Goal: Transaction & Acquisition: Obtain resource

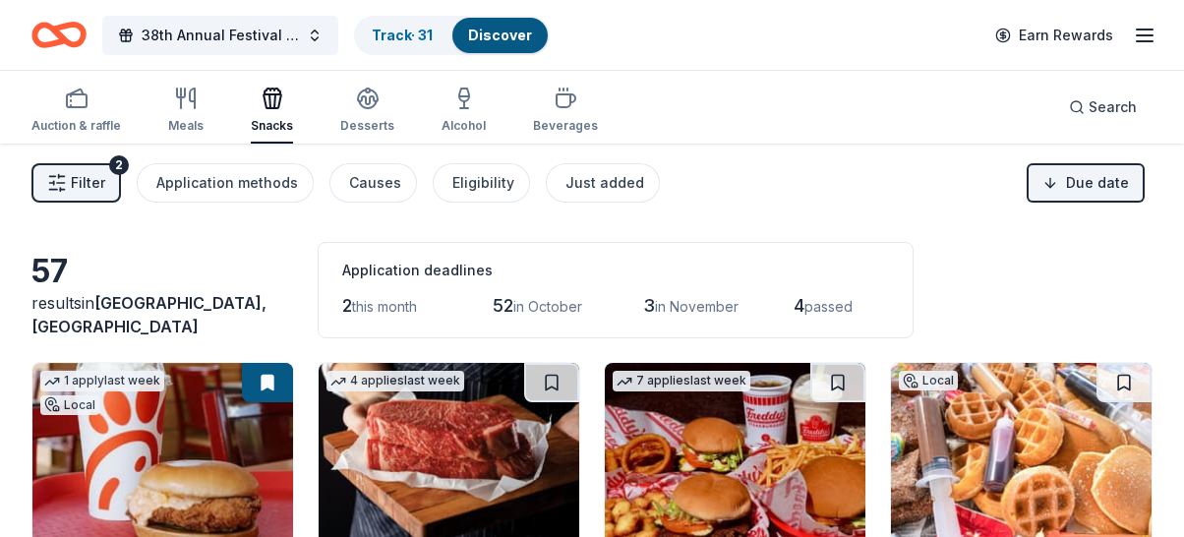
scroll to position [1554, 0]
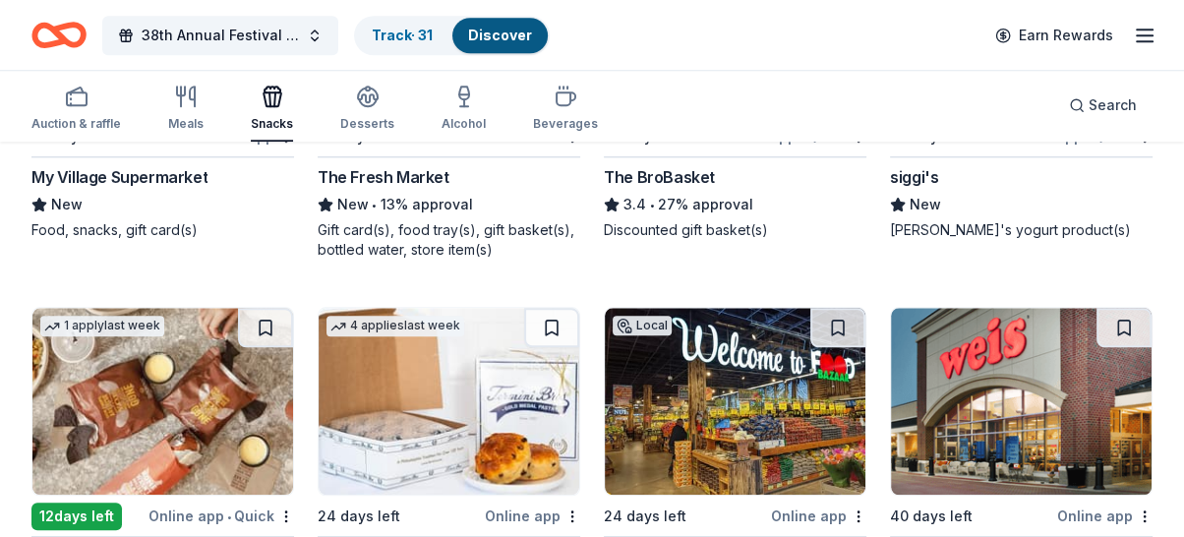
click at [0, 381] on div "57 results in Ridgewood, NJ Application deadlines 2 this month 52 in October 3 …" at bounding box center [592, 243] width 1184 height 3306
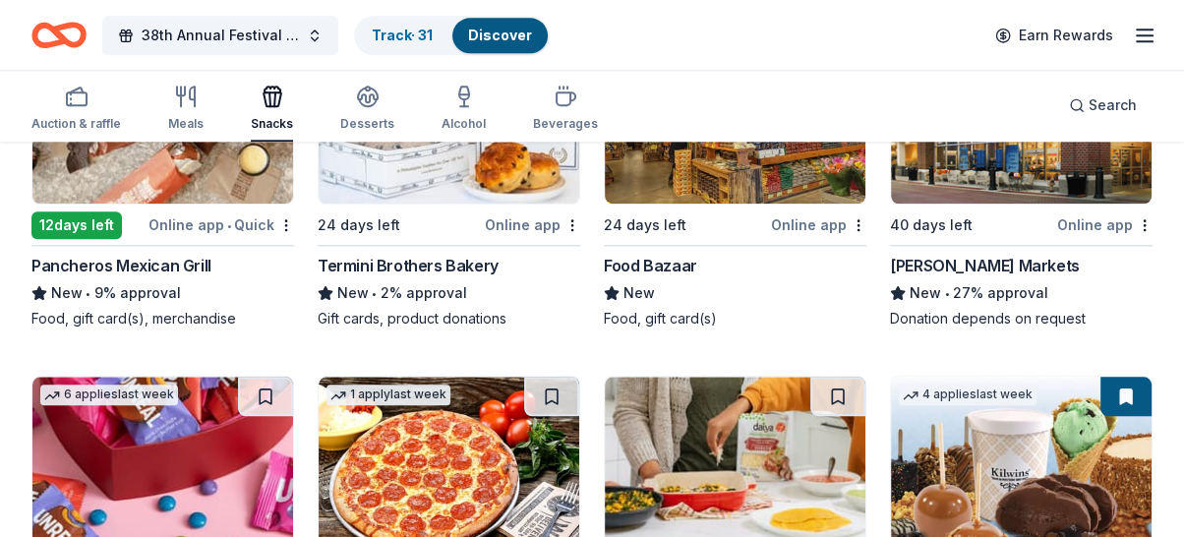
scroll to position [1854, 0]
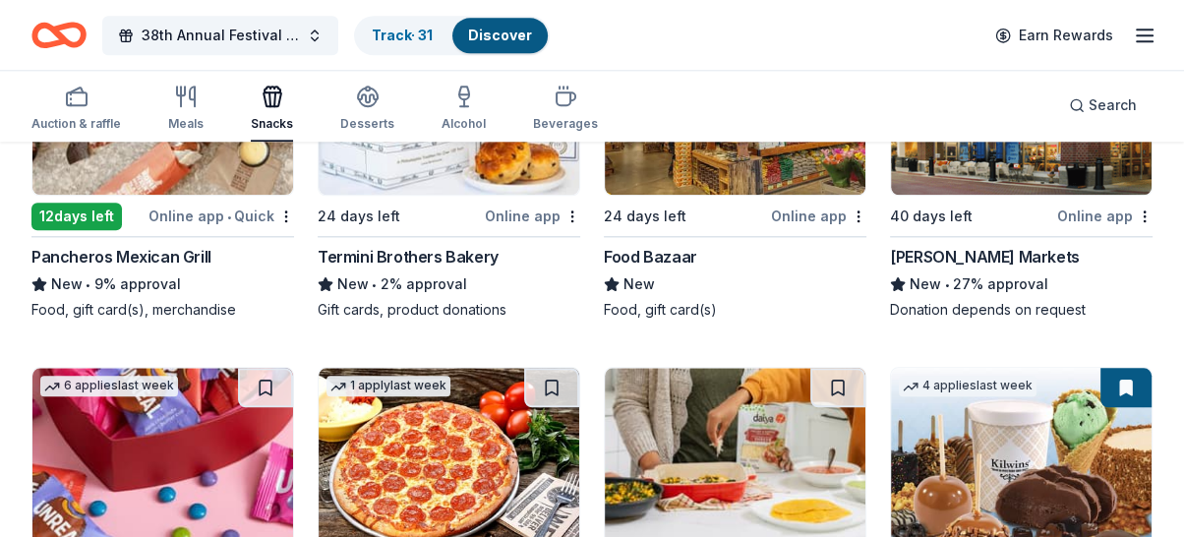
click at [392, 258] on div "Termini Brothers Bakery" at bounding box center [408, 257] width 181 height 24
click at [447, 256] on div "Termini Brothers Bakery" at bounding box center [408, 257] width 181 height 24
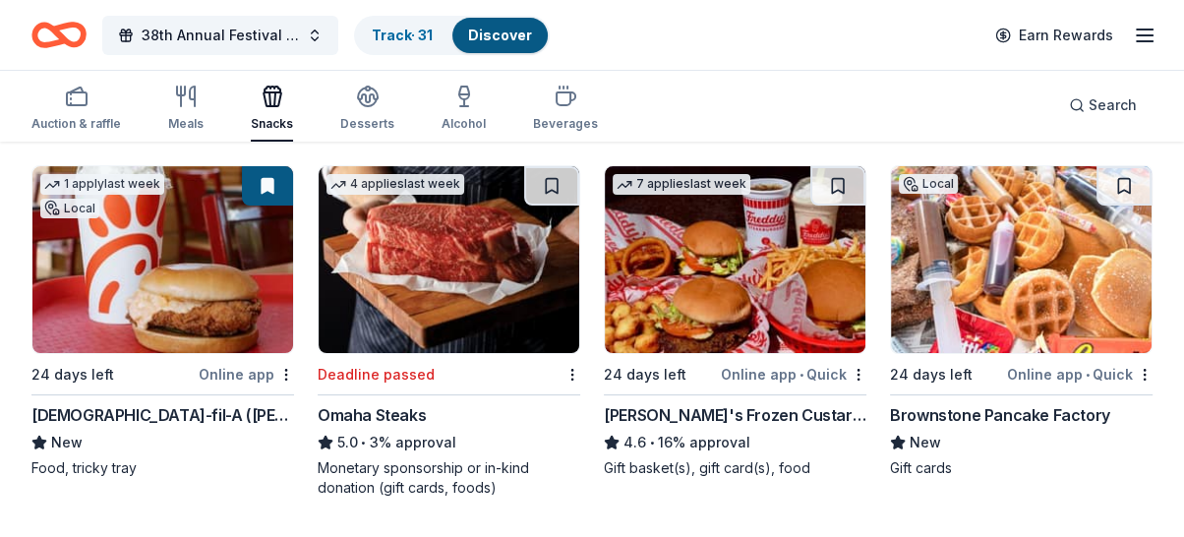
scroll to position [218, 0]
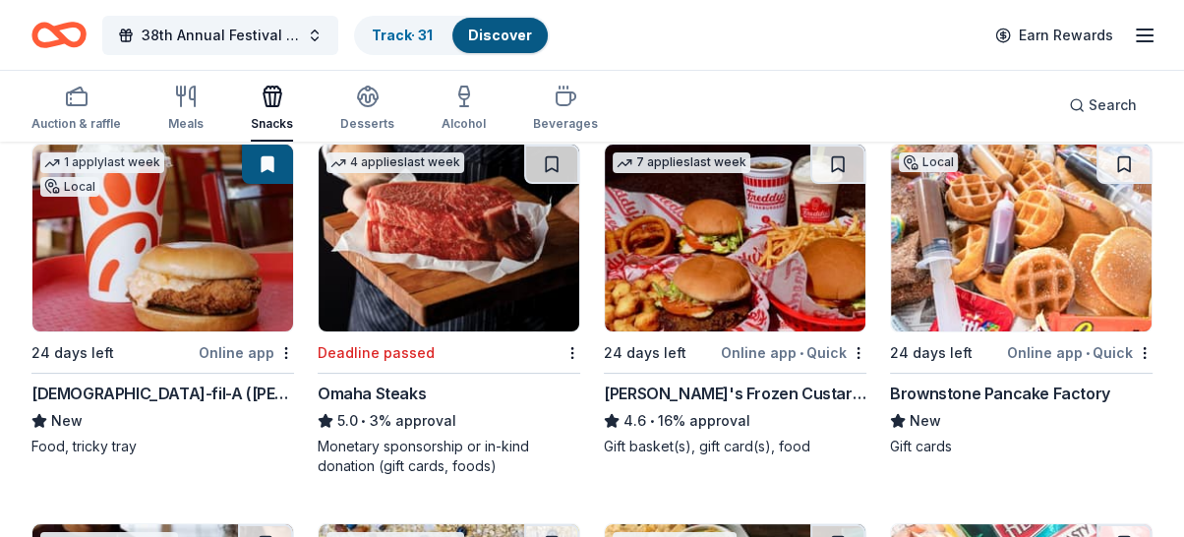
click at [1017, 392] on div "Brownstone Pancake Factory" at bounding box center [1000, 394] width 220 height 24
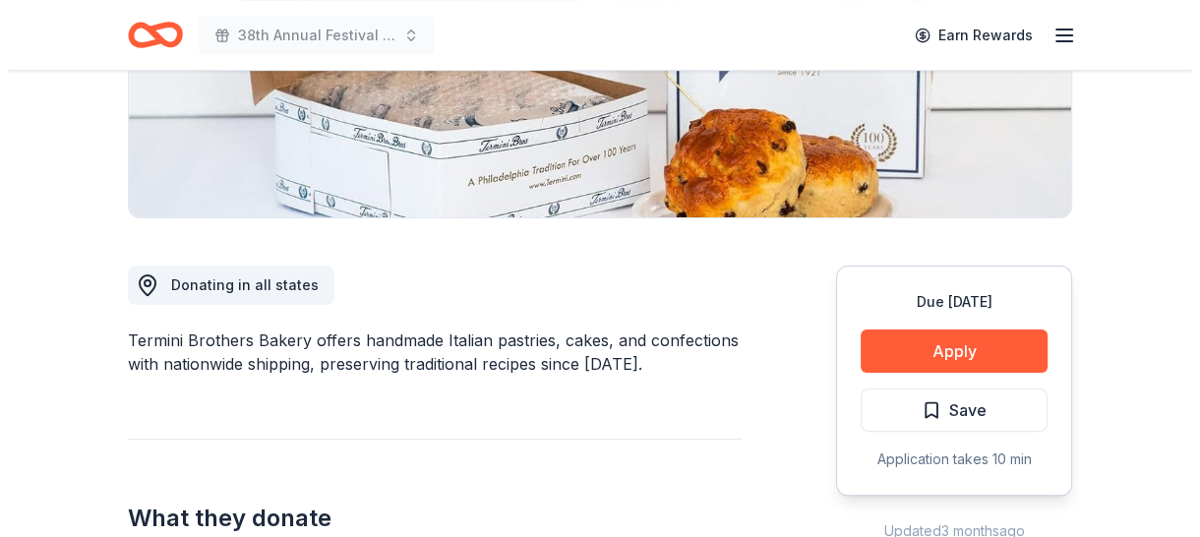
scroll to position [468, 0]
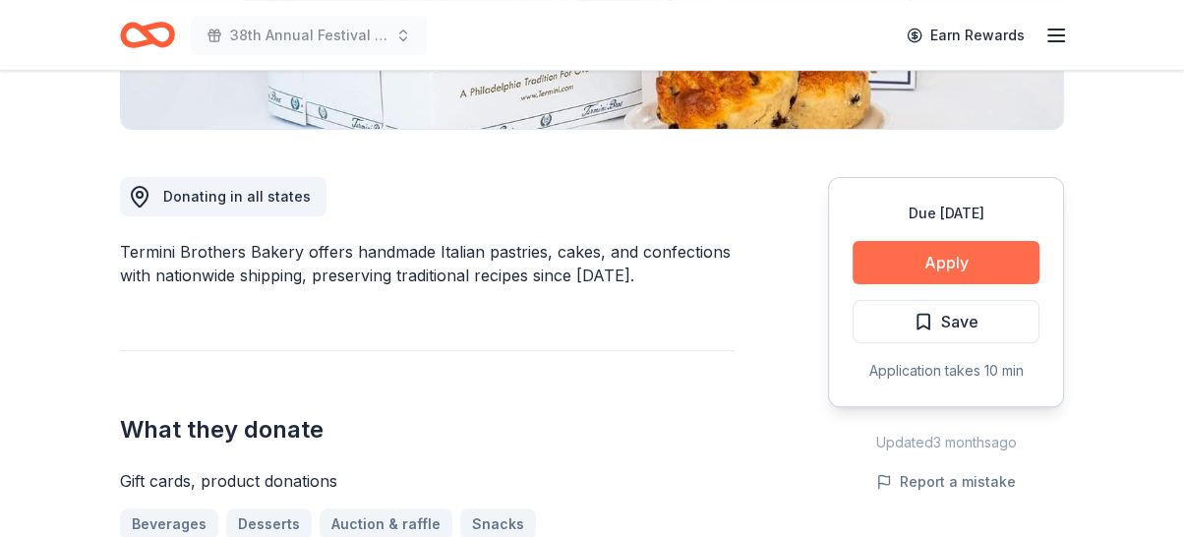
click at [956, 254] on button "Apply" at bounding box center [946, 262] width 187 height 43
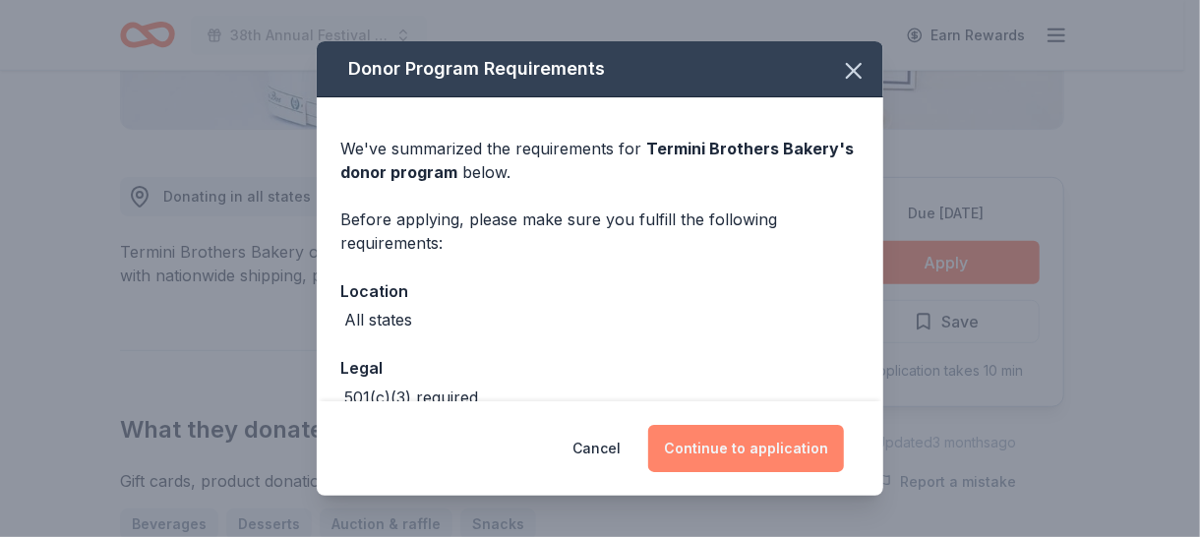
click at [753, 436] on button "Continue to application" at bounding box center [746, 448] width 196 height 47
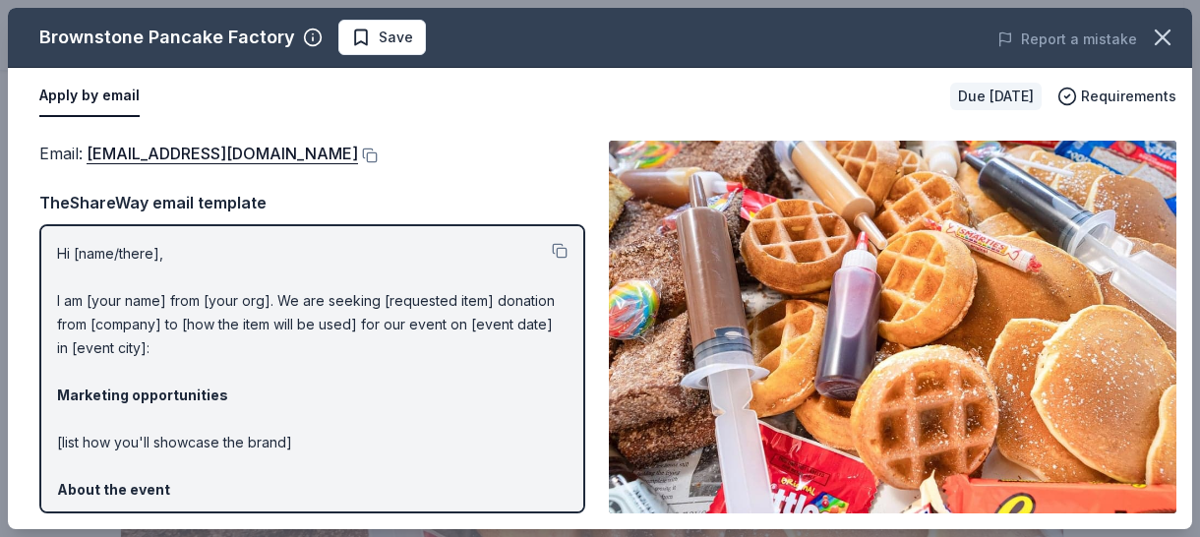
scroll to position [509, 0]
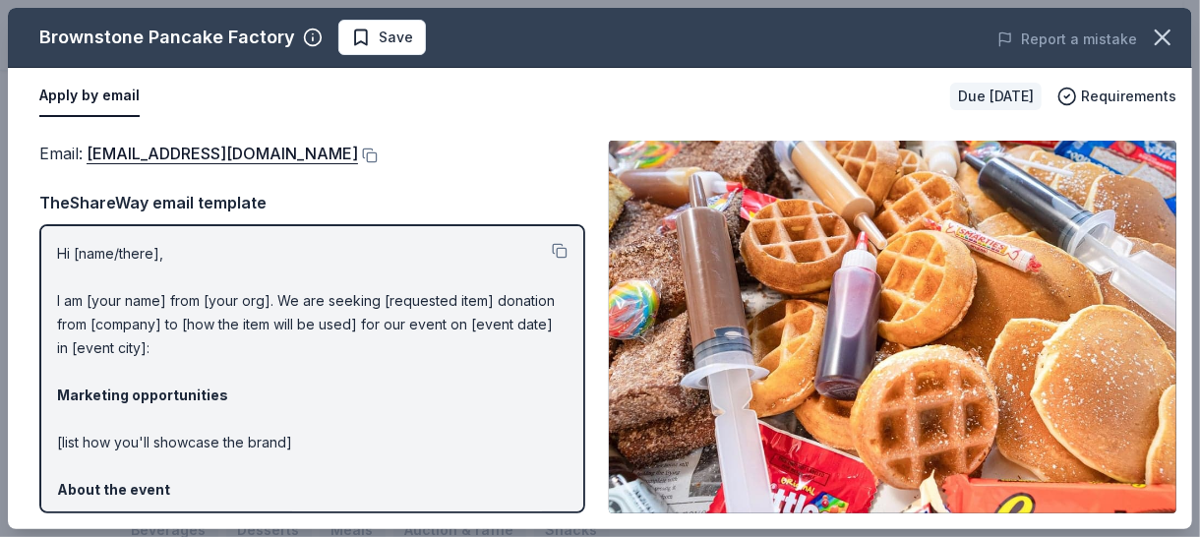
click at [1114, 275] on img at bounding box center [892, 327] width 567 height 373
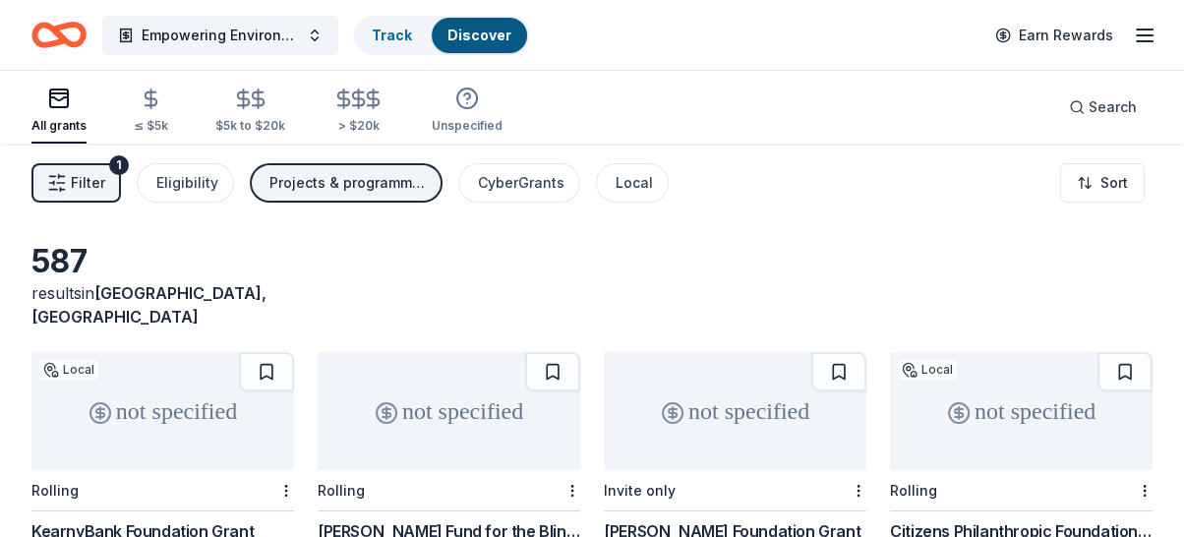
drag, startPoint x: 626, startPoint y: 262, endPoint x: 629, endPoint y: 69, distance: 192.8
